Goal: Communication & Community: Answer question/provide support

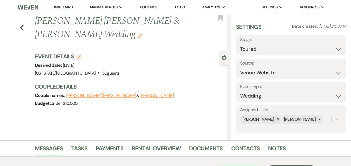
select select "5"
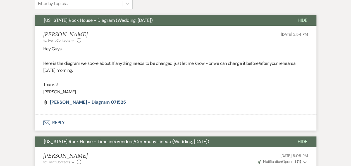
click at [57, 123] on button "Envelope Reply" at bounding box center [176, 123] width 282 height 16
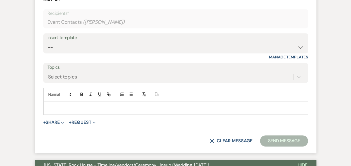
scroll to position [350, 0]
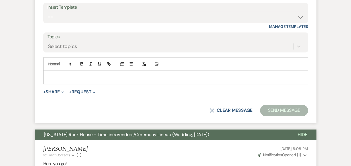
click at [112, 74] on p at bounding box center [176, 77] width 256 height 6
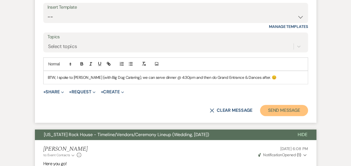
click at [286, 111] on button "Send Message" at bounding box center [284, 110] width 48 height 11
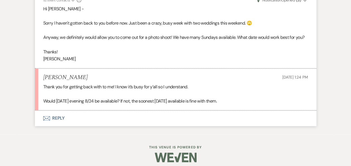
click at [58, 117] on button "Envelope Reply" at bounding box center [176, 118] width 282 height 16
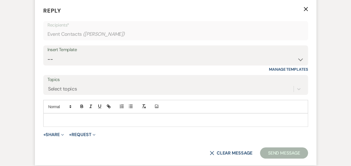
scroll to position [466, 0]
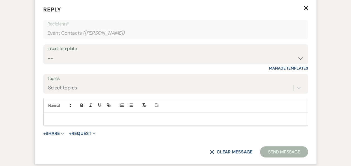
click at [130, 117] on p at bounding box center [176, 119] width 256 height 6
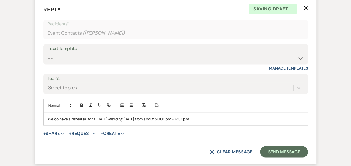
click at [170, 116] on p "We do have a rehearsal for a Monday wedding on Sunday from about 5:000pm - 6:00…" at bounding box center [176, 119] width 256 height 6
click at [201, 117] on p "We do have a rehearsal for a Monday wedding on Sunday from about 5:00pm - 6:00p…" at bounding box center [176, 119] width 256 height 6
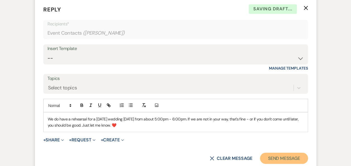
click at [283, 157] on button "Send Message" at bounding box center [284, 158] width 48 height 11
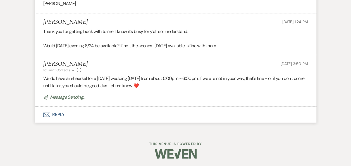
scroll to position [398, 0]
